Goal: Find specific page/section

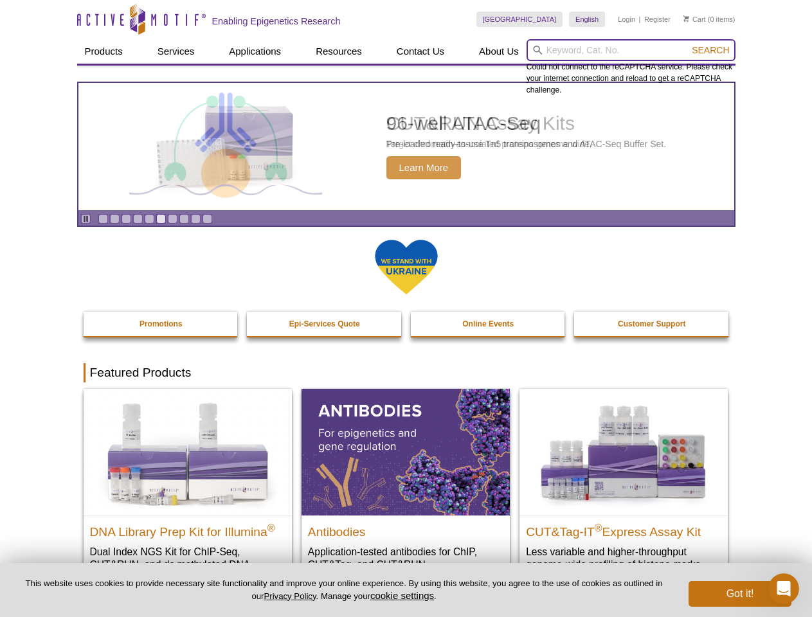
click at [631, 50] on input "search" at bounding box center [631, 50] width 209 height 22
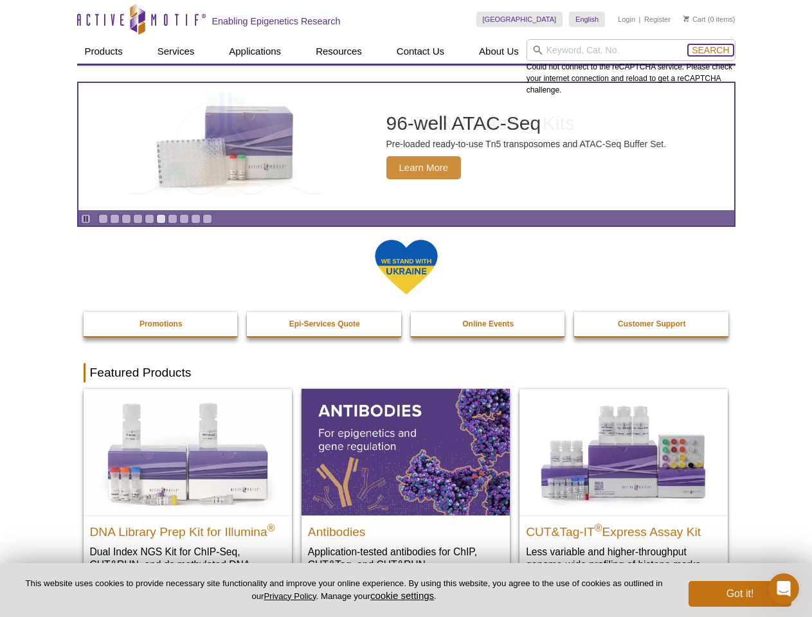
click at [711, 50] on span "Search" at bounding box center [710, 50] width 37 height 10
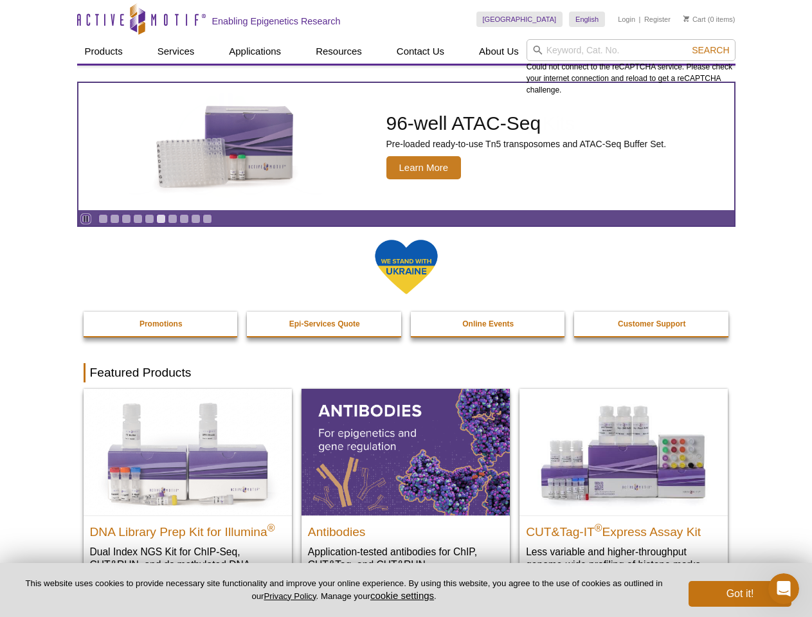
click at [86, 219] on icon "Pause" at bounding box center [86, 219] width 8 height 8
click at [103, 219] on link "Go to slide 1" at bounding box center [103, 219] width 10 height 10
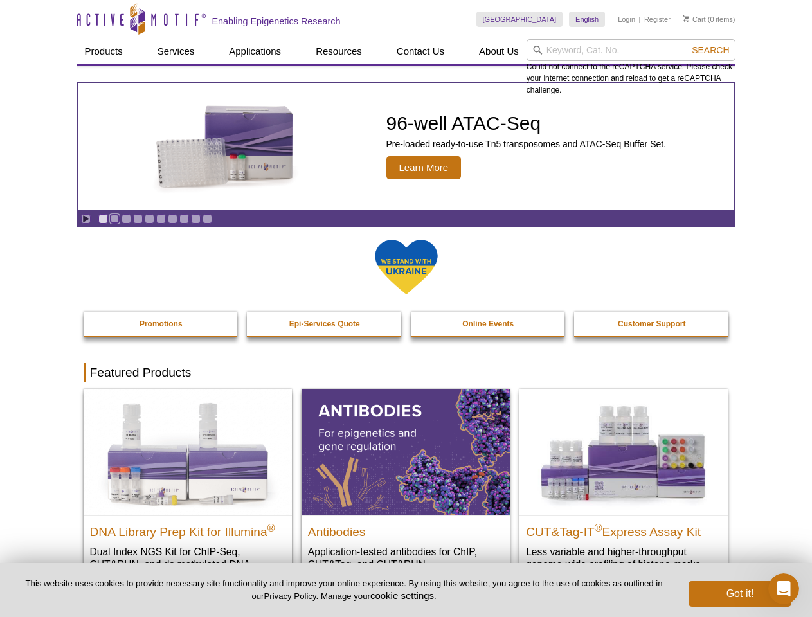
click at [114, 219] on link "Go to slide 2" at bounding box center [115, 219] width 10 height 10
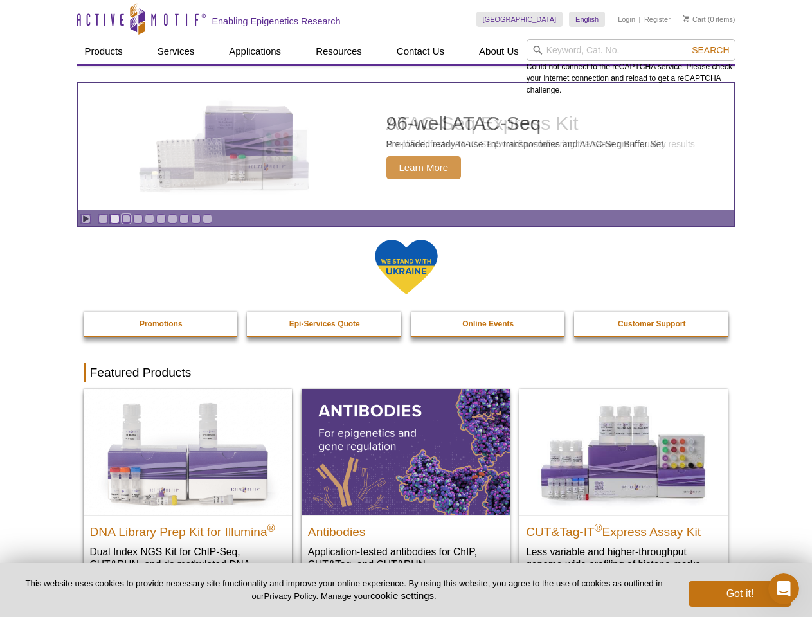
click at [126, 219] on link "Go to slide 3" at bounding box center [127, 219] width 10 height 10
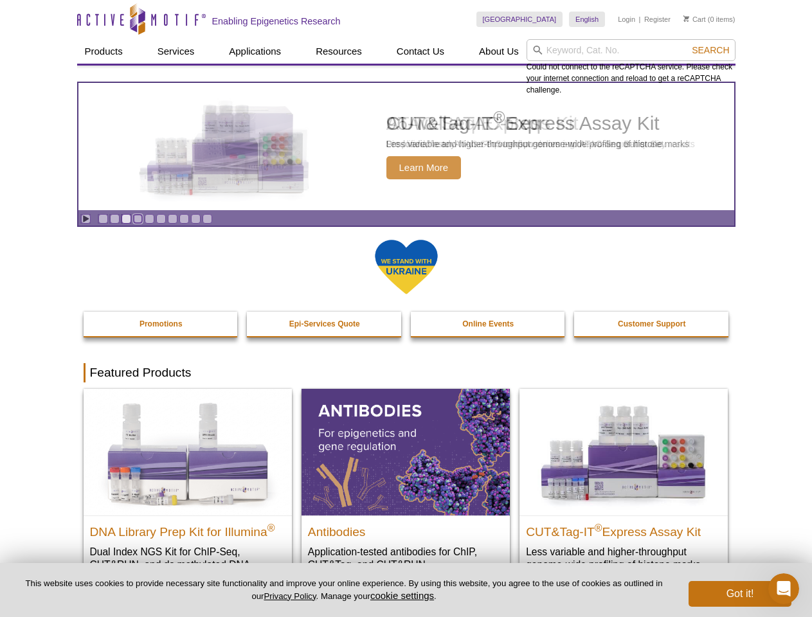
click at [138, 219] on link "Go to slide 4" at bounding box center [138, 219] width 10 height 10
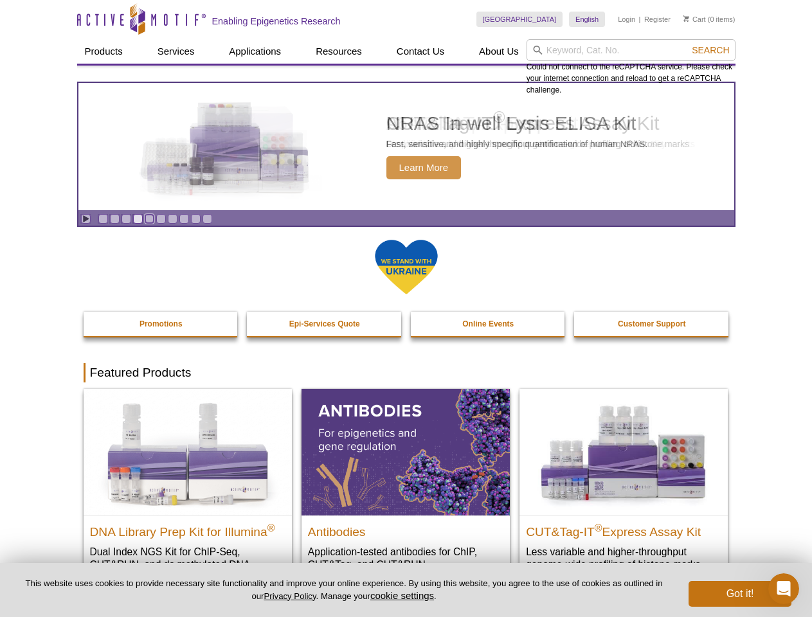
click at [149, 219] on link "Go to slide 5" at bounding box center [150, 219] width 10 height 10
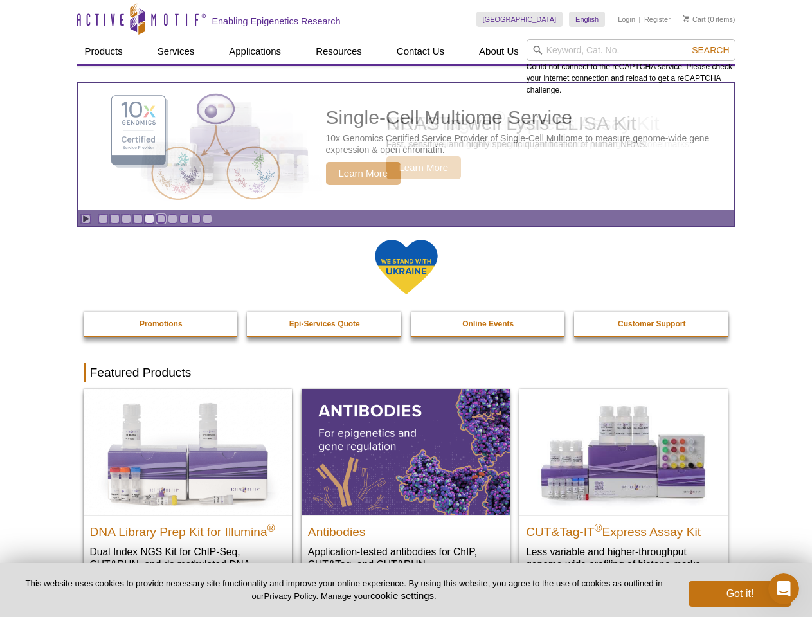
click at [161, 219] on link "Go to slide 6" at bounding box center [161, 219] width 10 height 10
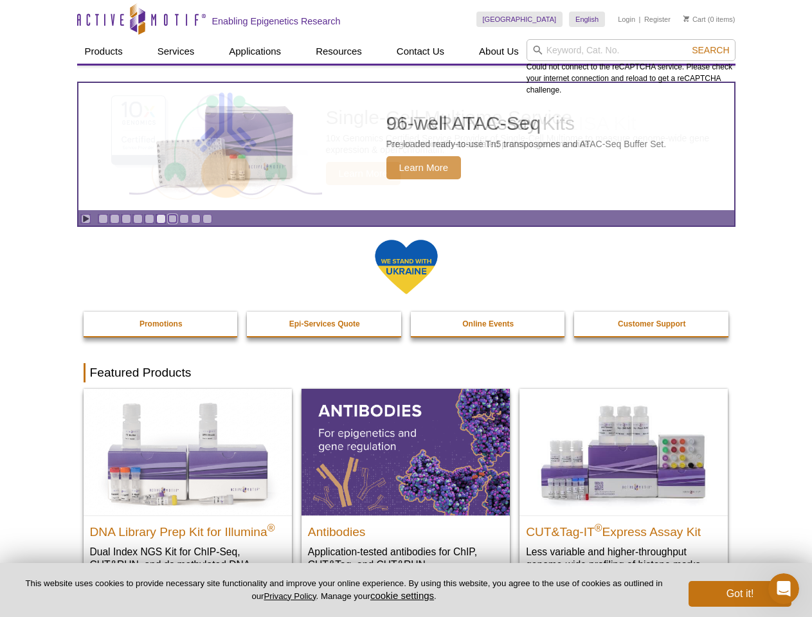
click at [172, 219] on link "Go to slide 7" at bounding box center [173, 219] width 10 height 10
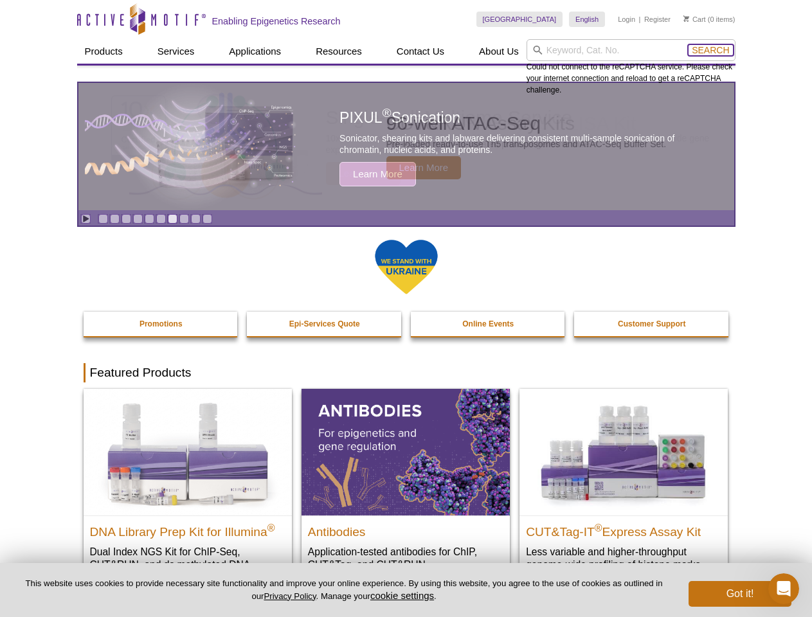
click at [711, 50] on span "Search" at bounding box center [710, 50] width 37 height 10
